Goal: Task Accomplishment & Management: Manage account settings

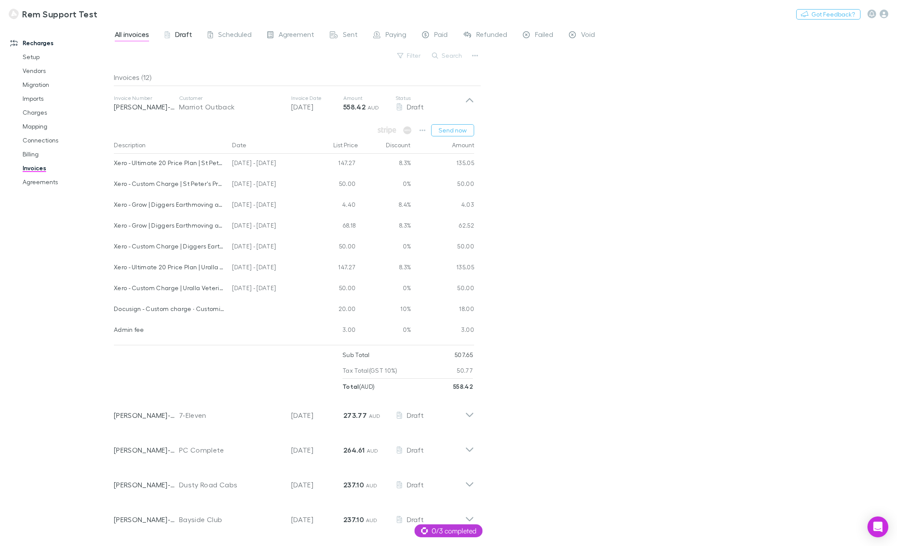
click at [182, 33] on span "Draft" at bounding box center [183, 35] width 17 height 11
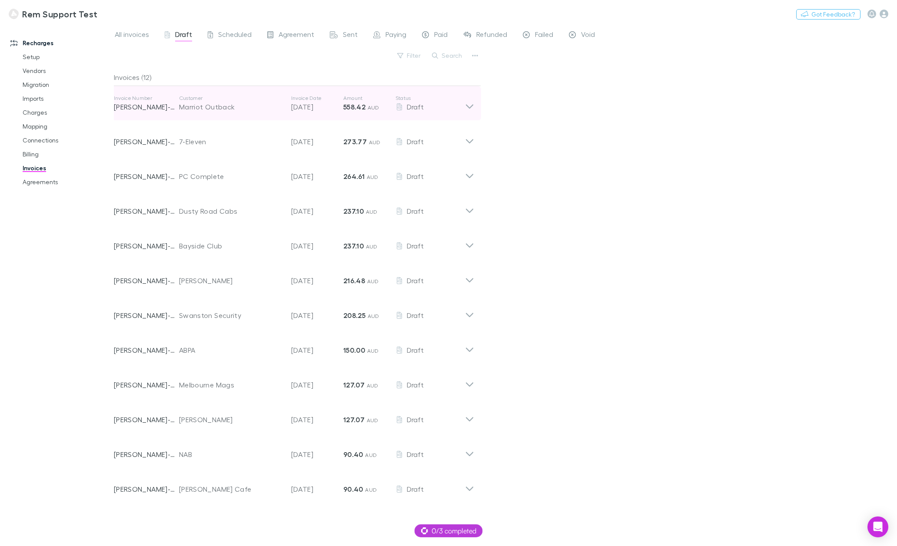
click at [471, 104] on icon at bounding box center [469, 103] width 9 height 17
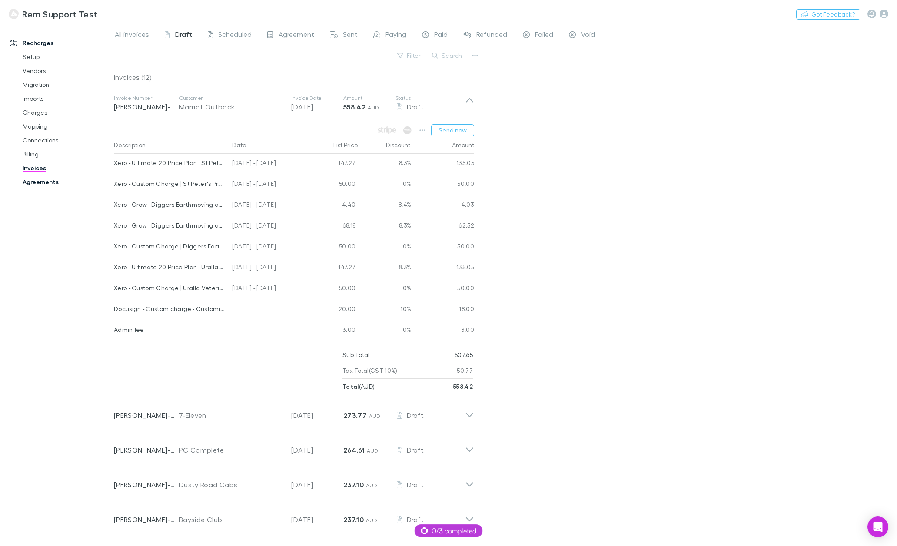
click at [37, 183] on link "Agreements" at bounding box center [66, 182] width 105 height 14
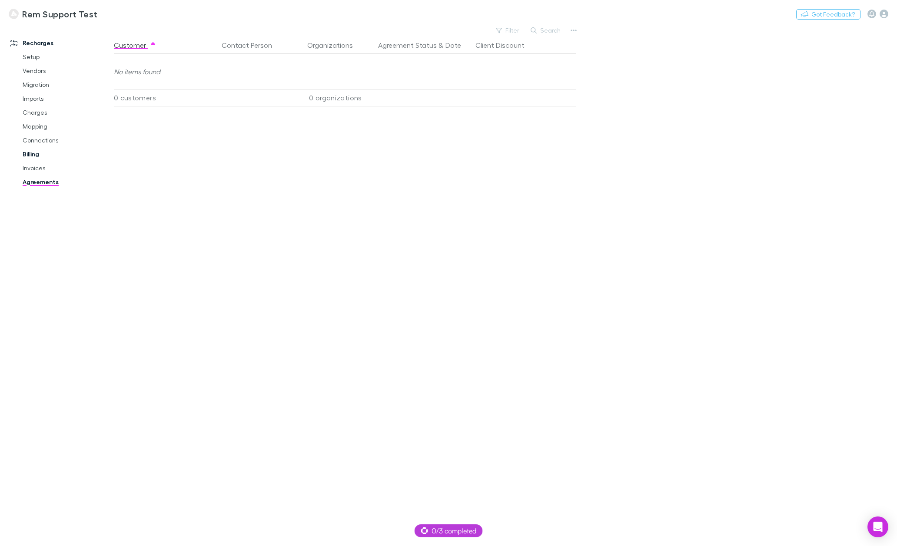
click at [37, 154] on link "Billing" at bounding box center [66, 154] width 105 height 14
